Goal: Task Accomplishment & Management: Use online tool/utility

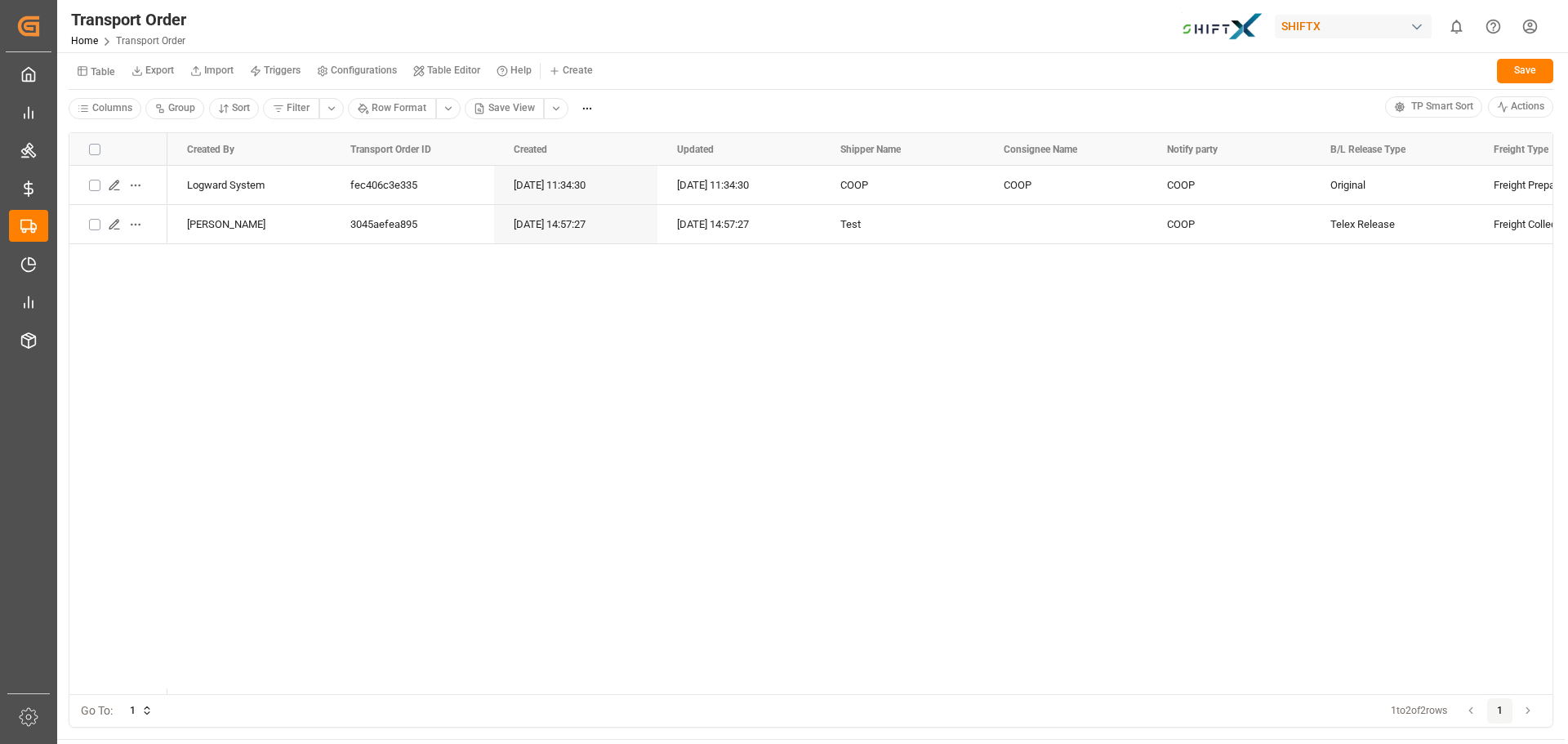
click at [312, 340] on div "Logward System fec406c3e335 [DATE] 11:34:30 [DATE] 11:34:30 COOP COOP COOP Orig…" at bounding box center [859, 430] width 1385 height 528
click at [597, 49] on div "Transport Order Home Transport Order SHIFTX 0 Notifications Only show unread Al…" at bounding box center [806, 26] width 1522 height 53
